Goal: Task Accomplishment & Management: Manage account settings

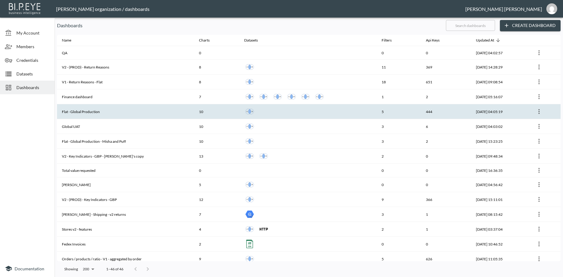
click at [79, 113] on th "Flat - Global Production" at bounding box center [125, 111] width 137 height 15
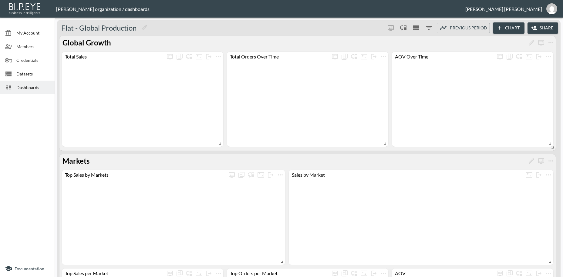
click at [542, 26] on button "Share" at bounding box center [542, 27] width 31 height 11
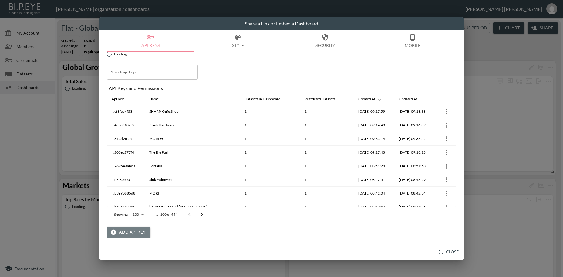
click at [128, 230] on button "Add API Key" at bounding box center [129, 232] width 44 height 11
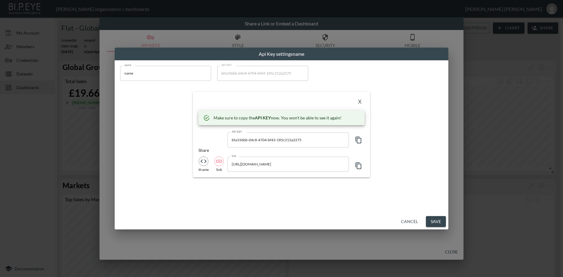
drag, startPoint x: 136, startPoint y: 73, endPoint x: 102, endPoint y: 71, distance: 34.4
click at [120, 71] on input "name" at bounding box center [165, 73] width 91 height 15
paste input "Power Goods"
type input "Power Goods"
click at [361, 141] on icon "button" at bounding box center [358, 140] width 6 height 7
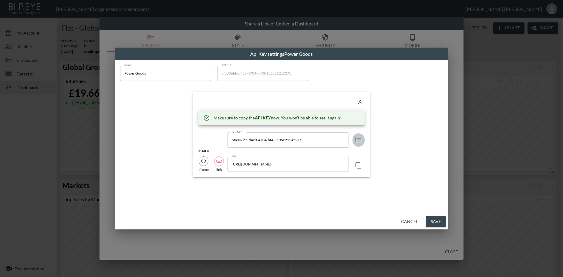
click at [361, 141] on icon "button" at bounding box center [358, 140] width 6 height 7
click at [360, 102] on button "X" at bounding box center [360, 102] width 10 height 10
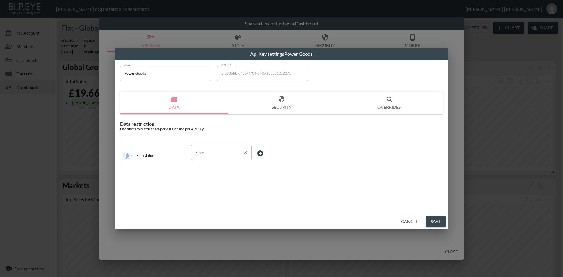
click at [209, 155] on input "Filter" at bounding box center [217, 153] width 46 height 10
drag, startPoint x: 210, startPoint y: 168, endPoint x: 250, endPoint y: 165, distance: 40.4
click at [210, 168] on span "swapId" at bounding box center [221, 167] width 51 height 5
type input "swapId"
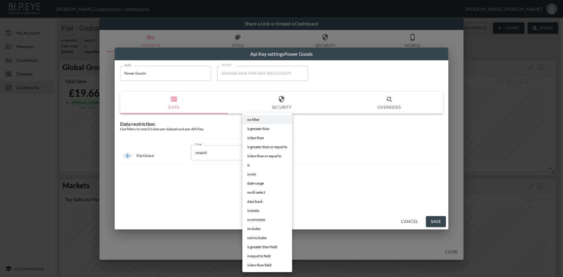
click at [259, 151] on body "BI.P.EYE, Interactive Analytics Dashboards - app [PERSON_NAME] organization / d…" at bounding box center [281, 138] width 563 height 277
click at [252, 165] on li "is" at bounding box center [267, 165] width 50 height 9
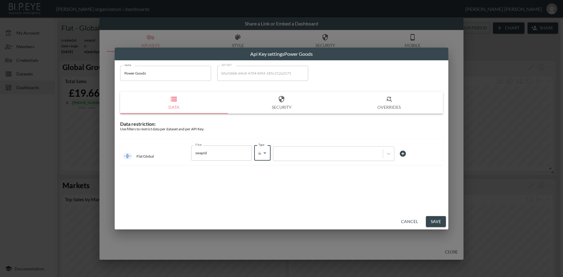
type input "is"
click at [285, 152] on div at bounding box center [327, 154] width 103 height 6
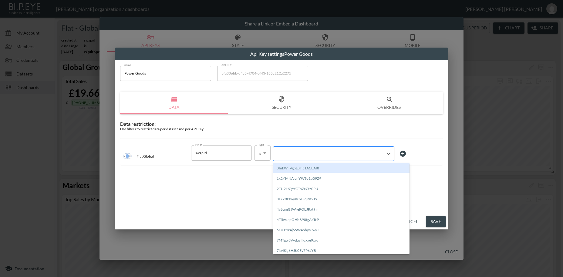
paste input "ho8m2SPCCvKVKDgr92uu"
type input "ho8m2SPCCvKVKDgr92uu"
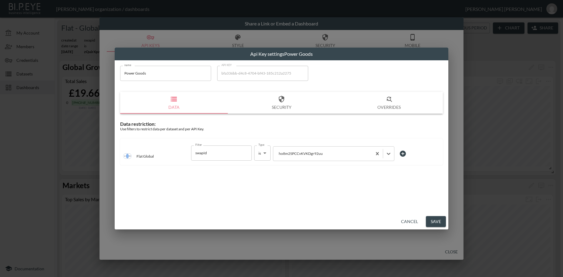
click at [432, 221] on button "Save" at bounding box center [436, 221] width 20 height 11
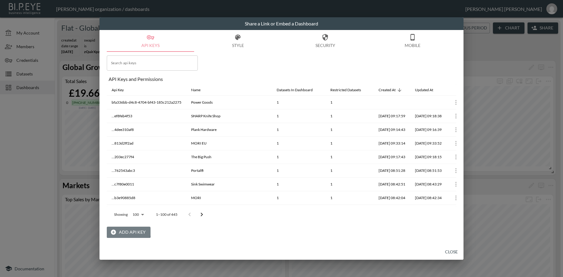
click at [125, 231] on button "Add API Key" at bounding box center [129, 232] width 44 height 11
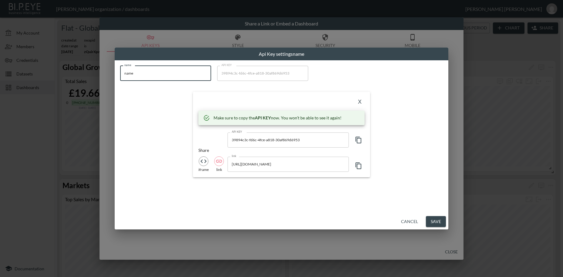
drag, startPoint x: 150, startPoint y: 73, endPoint x: 110, endPoint y: 69, distance: 40.3
click at [120, 69] on input "name" at bounding box center [165, 73] width 91 height 15
paste input "What [PERSON_NAME]"
type input "What [PERSON_NAME]"
click at [359, 139] on icon "button" at bounding box center [358, 139] width 7 height 7
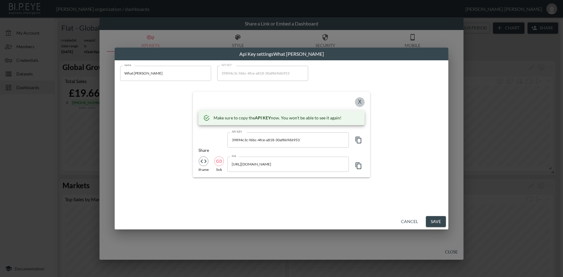
click at [360, 103] on button "X" at bounding box center [360, 102] width 10 height 10
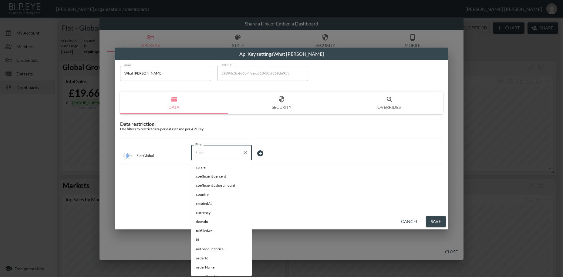
click at [203, 153] on input "Filter" at bounding box center [217, 153] width 46 height 10
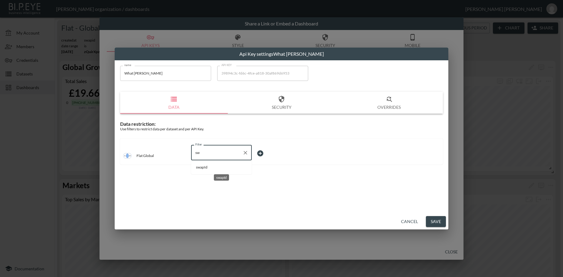
click at [207, 167] on span "swapId" at bounding box center [221, 167] width 51 height 5
type input "swapId"
click at [257, 151] on body "BI.P.EYE, Interactive Analytics Dashboards - app [PERSON_NAME] organization / d…" at bounding box center [281, 138] width 563 height 277
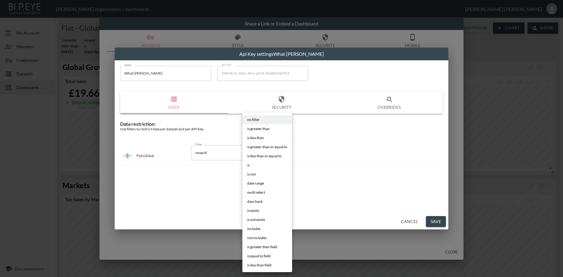
click at [255, 167] on li "is" at bounding box center [267, 165] width 50 height 9
type input "is"
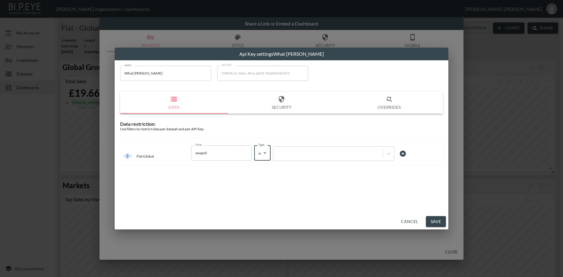
click at [297, 154] on div at bounding box center [327, 154] width 103 height 6
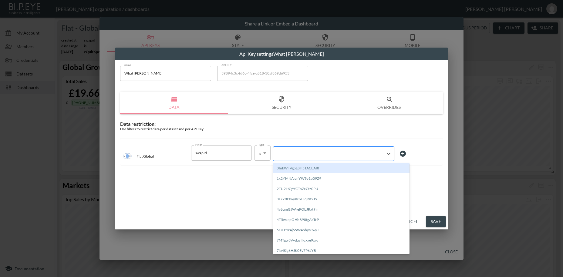
paste input "CqlyOloXaV1UxsKmVlFh"
type input "CqlyOloXaV1UxsKmVlFh"
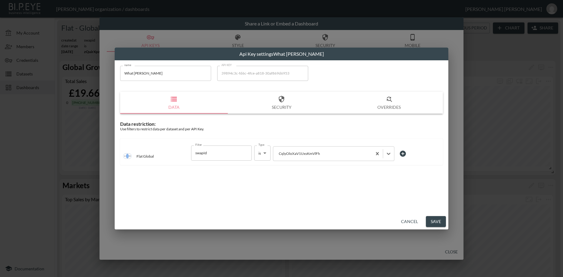
click at [439, 220] on button "Save" at bounding box center [436, 221] width 20 height 11
